Goal: Communication & Community: Connect with others

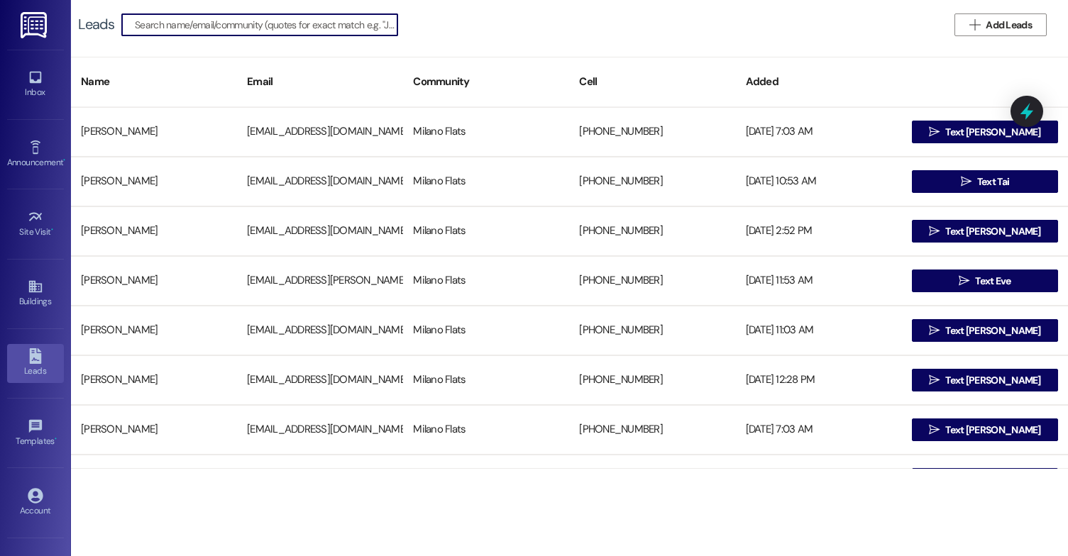
click at [266, 34] on input at bounding box center [266, 25] width 263 height 20
type input "L"
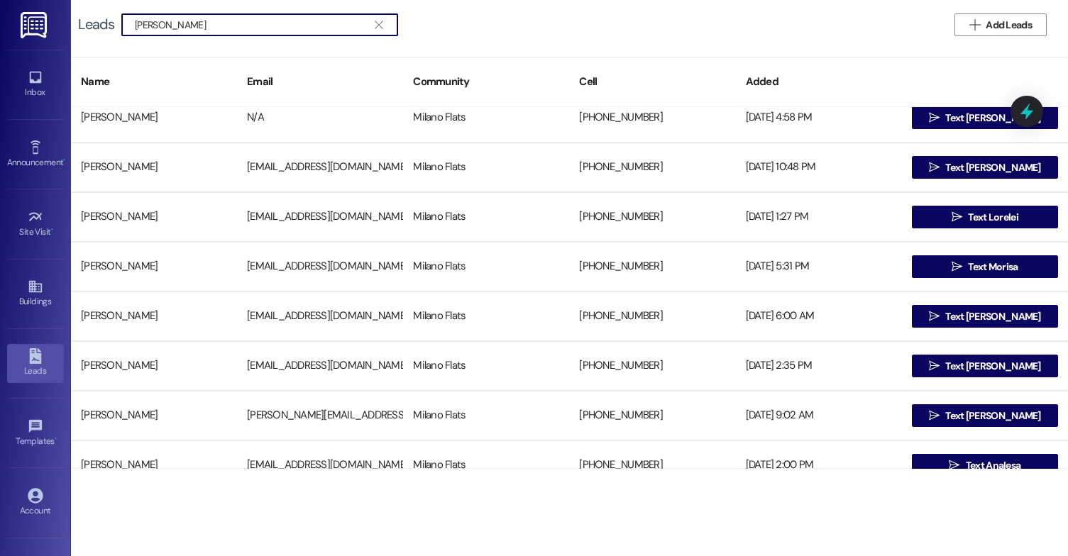
scroll to position [284, 0]
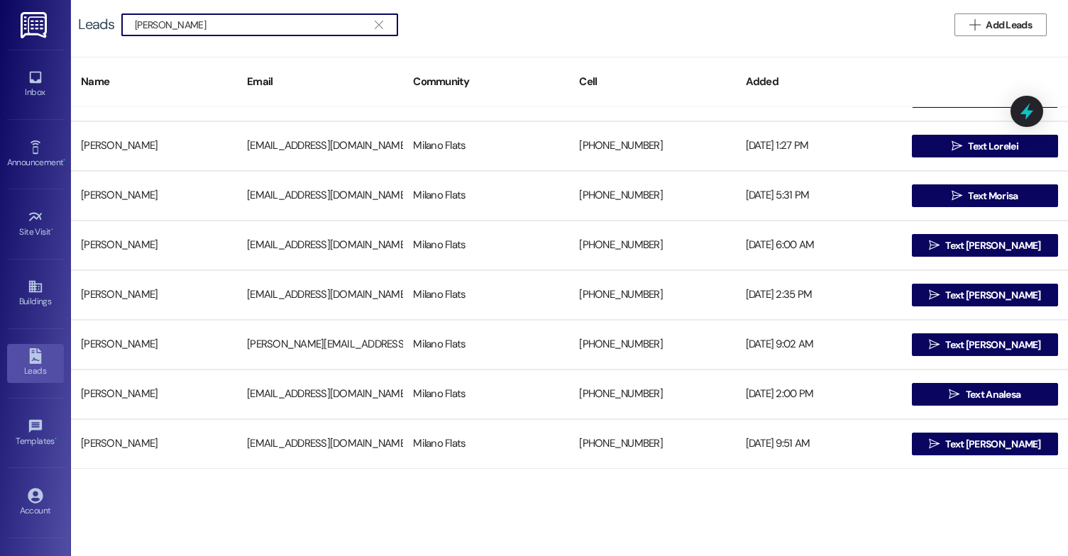
type input "[PERSON_NAME]"
click at [30, 62] on div "Inbox Go to Inbox" at bounding box center [35, 85] width 57 height 70
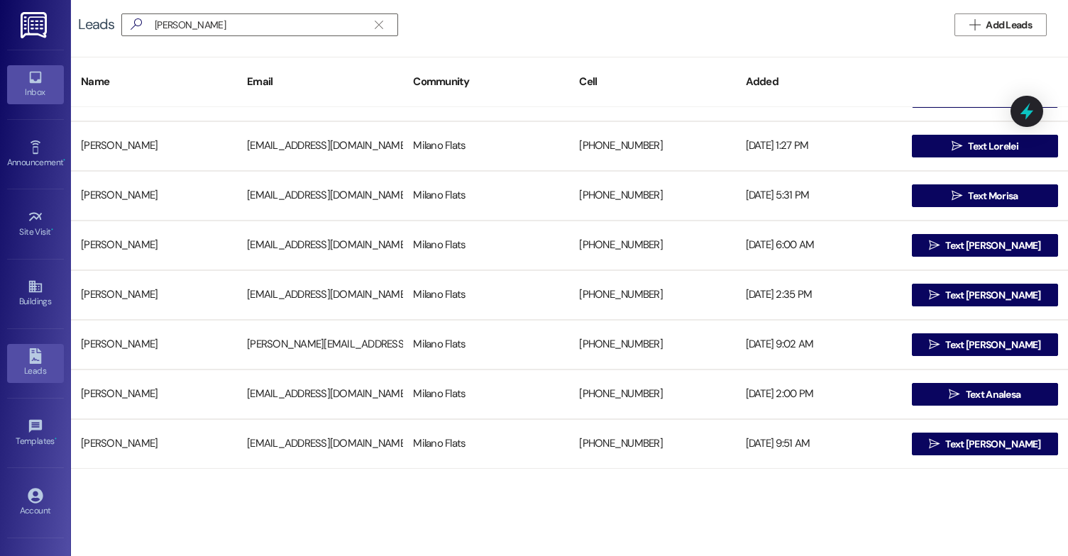
click at [28, 84] on icon at bounding box center [36, 78] width 16 height 16
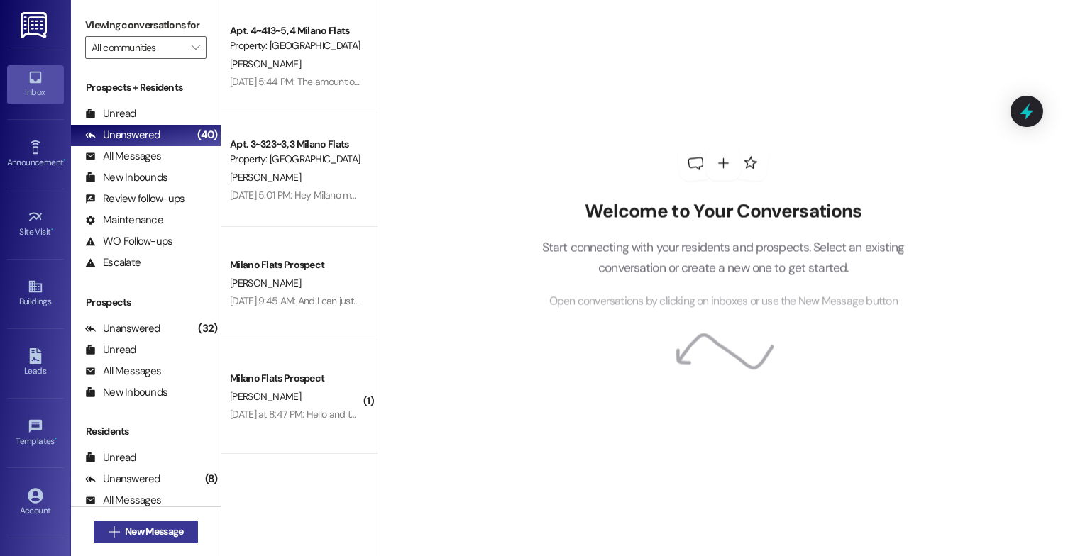
click at [170, 534] on span "New Message" at bounding box center [154, 531] width 58 height 15
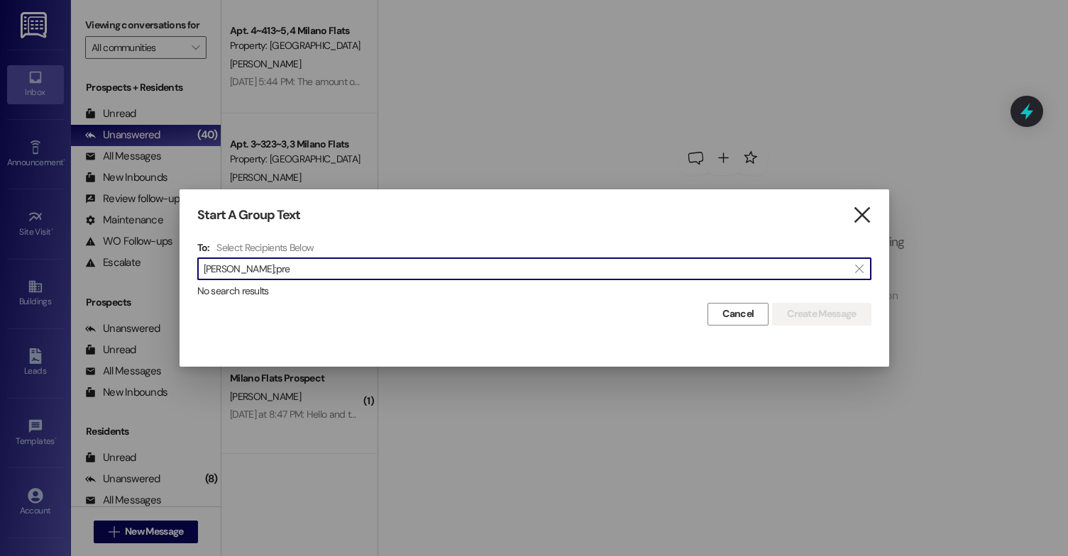
type input "[PERSON_NAME];pre"
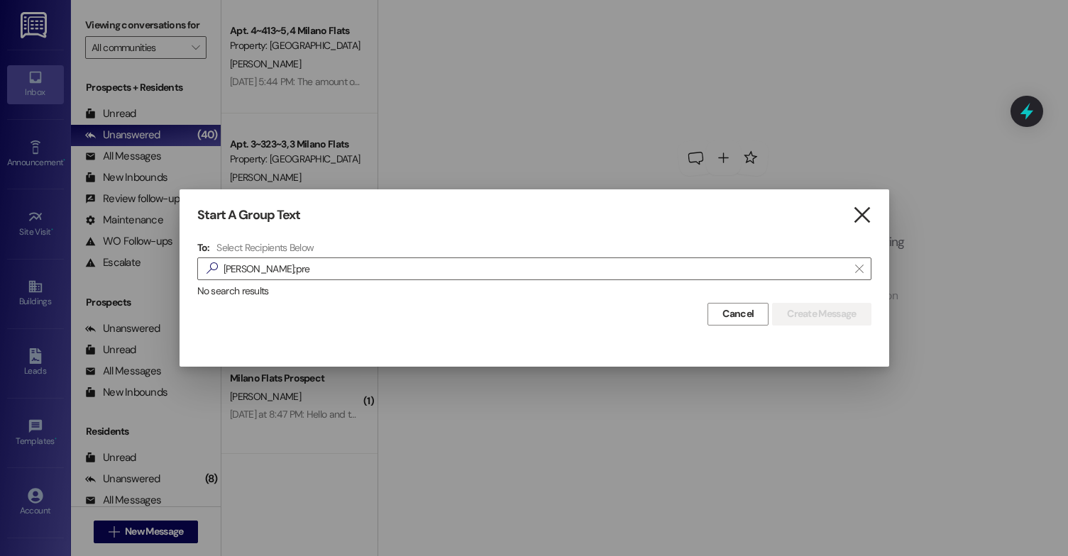
click at [861, 215] on icon "" at bounding box center [861, 215] width 19 height 15
